Goal: Task Accomplishment & Management: Use online tool/utility

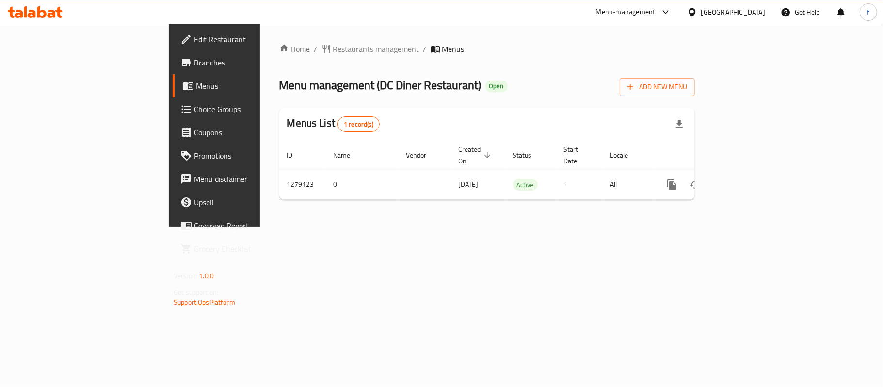
click at [655, 11] on div "Menu-management" at bounding box center [626, 12] width 60 height 12
click at [611, 80] on div "All Plugins Global Quality Control Center Menu-management Restaurant-Management" at bounding box center [639, 75] width 145 height 87
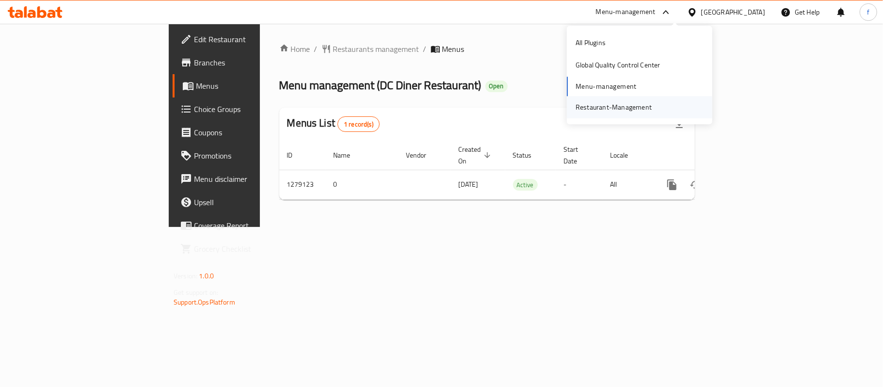
click at [605, 110] on div "Restaurant-Management" at bounding box center [613, 107] width 76 height 11
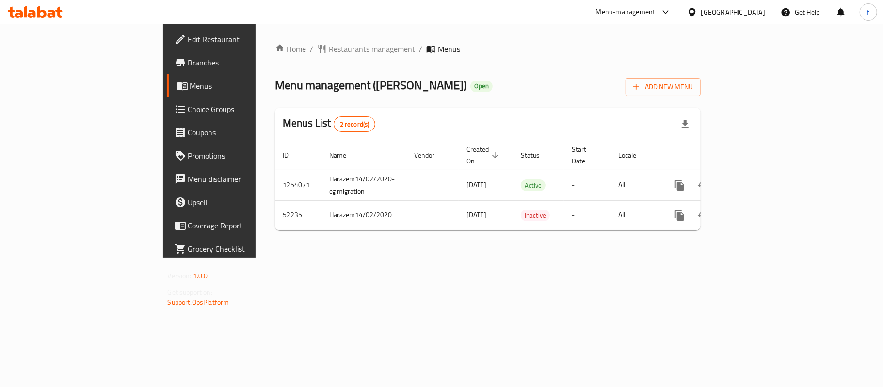
click at [655, 11] on div "Menu-management" at bounding box center [626, 12] width 60 height 12
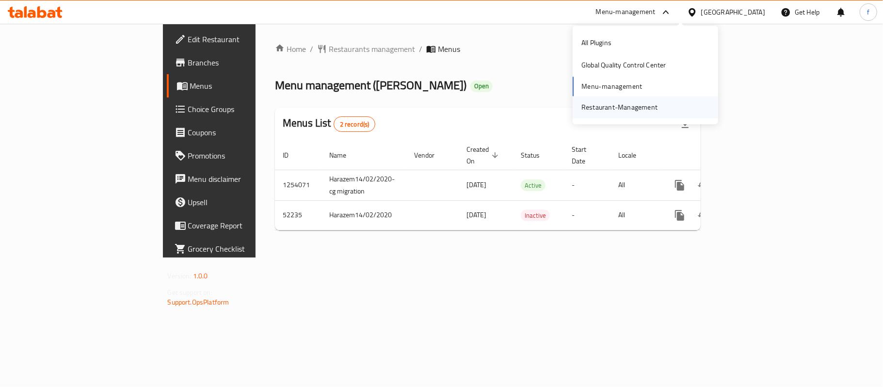
click at [629, 102] on div "Restaurant-Management" at bounding box center [619, 107] width 76 height 11
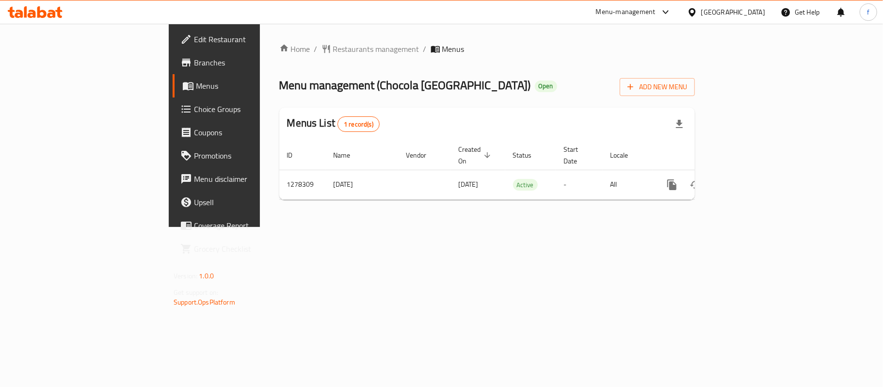
click at [194, 38] on span "Edit Restaurant" at bounding box center [251, 39] width 114 height 12
